Goal: Complete application form

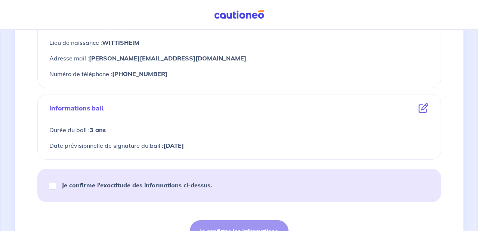
scroll to position [421, 0]
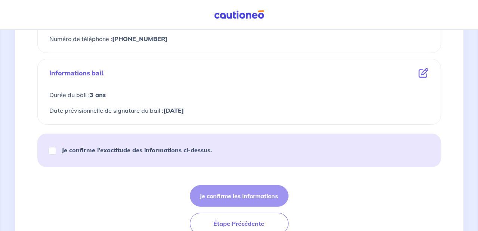
click at [171, 110] on strong "[DATE]" at bounding box center [174, 110] width 21 height 7
click at [169, 109] on strong "[DATE]" at bounding box center [174, 110] width 21 height 7
click at [170, 109] on strong "[DATE]" at bounding box center [174, 110] width 21 height 7
click at [422, 72] on icon at bounding box center [424, 73] width 10 height 10
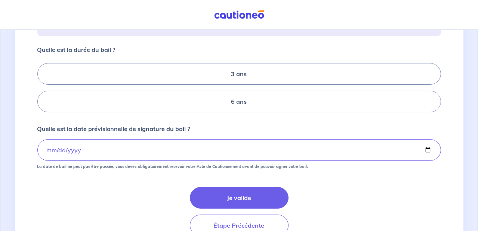
scroll to position [124, 0]
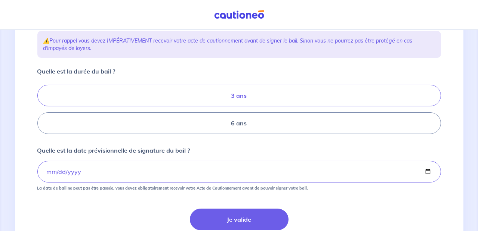
click at [239, 107] on label "3 ans" at bounding box center [239, 96] width 404 height 22
click at [42, 107] on input "3 ans" at bounding box center [39, 109] width 5 height 5
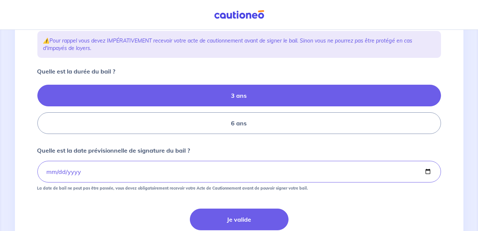
radio input "true"
click at [52, 182] on input "[DATE]" at bounding box center [239, 172] width 404 height 22
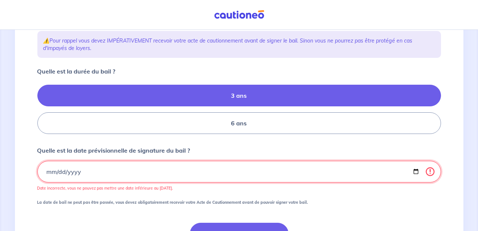
type input "[DATE]"
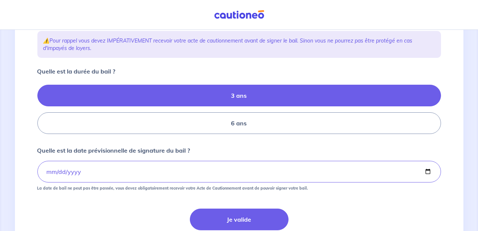
scroll to position [196, 0]
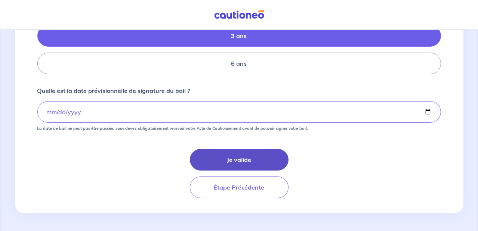
click at [240, 162] on button "Je valide" at bounding box center [239, 160] width 99 height 22
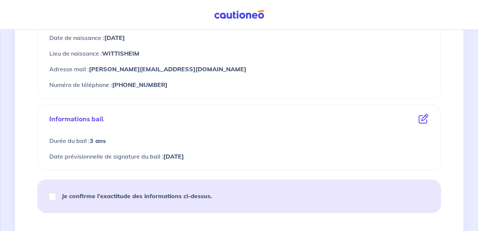
scroll to position [391, 0]
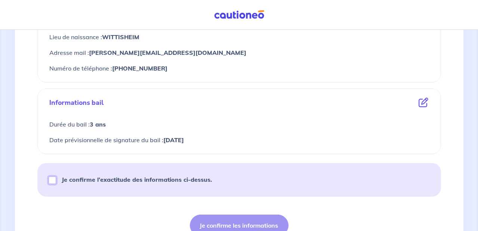
click at [51, 179] on input "Je confirme l’exactitude des informations ci-dessus." at bounding box center [52, 180] width 7 height 7
checkbox input "true"
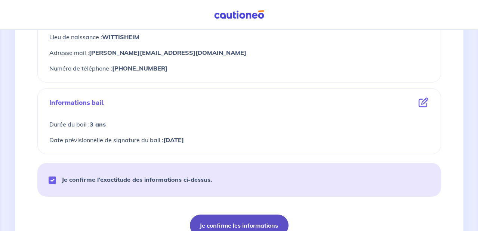
click at [247, 224] on button "Je confirme les informations" at bounding box center [239, 226] width 99 height 22
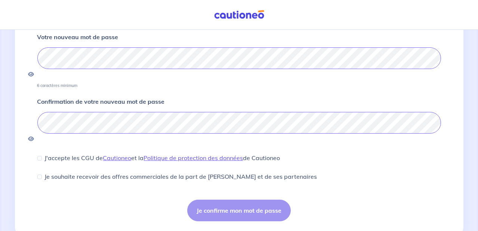
scroll to position [135, 0]
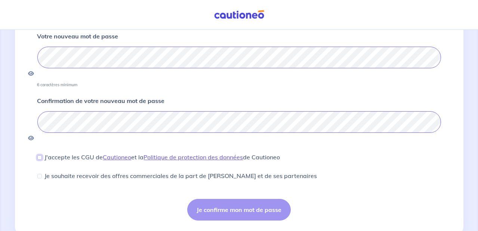
click at [39, 156] on input "J'accepte les CGU de [PERSON_NAME] et la Politique de protection des données de…" at bounding box center [39, 158] width 4 height 4
checkbox input "true"
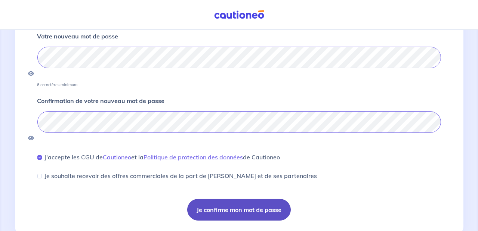
click at [241, 199] on button "Je confirme mon mot de passe" at bounding box center [239, 210] width 104 height 22
